Goal: Task Accomplishment & Management: Manage account settings

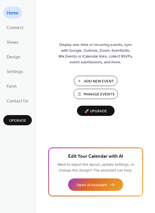
click at [93, 94] on span "Manage Events" at bounding box center [99, 95] width 31 height 6
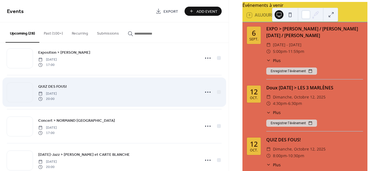
scroll to position [526, 0]
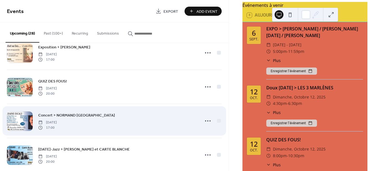
click at [70, 115] on span "Concert > NORMAND [GEOGRAPHIC_DATA]" at bounding box center [76, 116] width 77 height 6
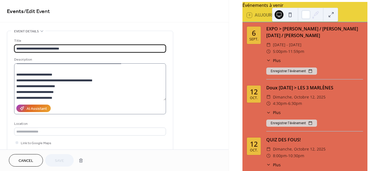
scroll to position [99, 0]
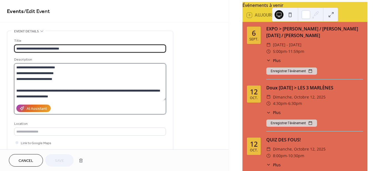
click at [113, 73] on textarea at bounding box center [90, 81] width 152 height 37
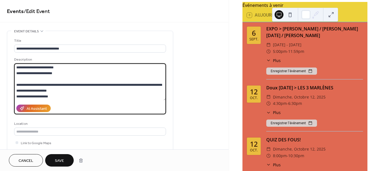
drag, startPoint x: 67, startPoint y: 79, endPoint x: 79, endPoint y: 91, distance: 17.1
click at [67, 80] on textarea at bounding box center [90, 81] width 152 height 37
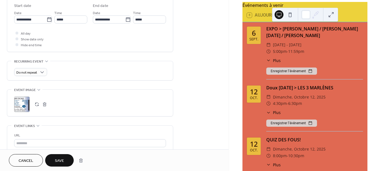
scroll to position [194, 0]
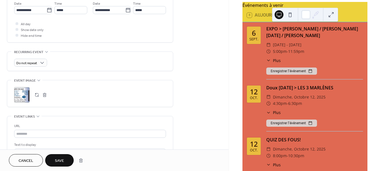
type textarea "**********"
click at [46, 94] on button "button" at bounding box center [45, 95] width 8 height 8
click at [36, 94] on button "button" at bounding box center [37, 95] width 8 height 8
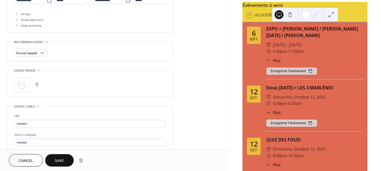
scroll to position [222, 0]
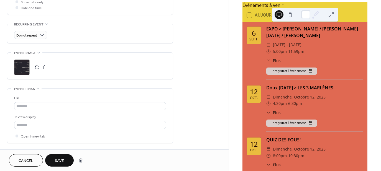
click at [57, 158] on span "Save" at bounding box center [59, 161] width 9 height 6
